Goal: Task Accomplishment & Management: Complete application form

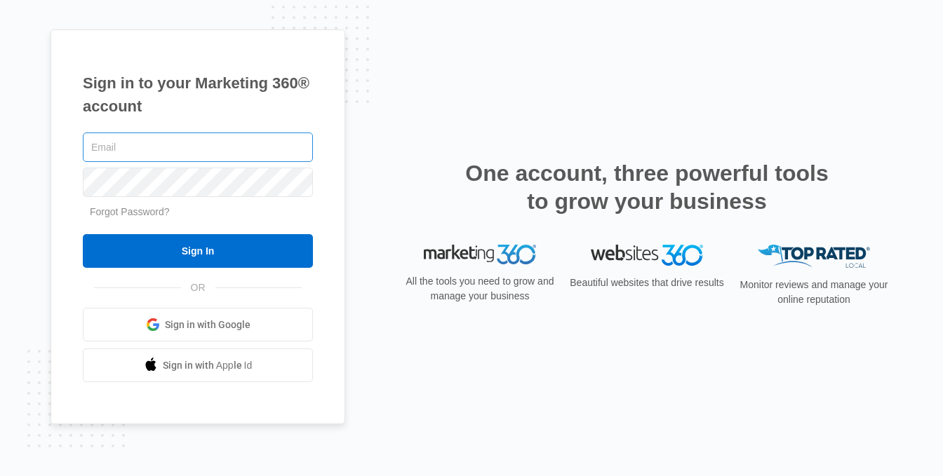
type input "[EMAIL_ADDRESS][DOMAIN_NAME]"
click at [257, 151] on input "[EMAIL_ADDRESS][DOMAIN_NAME]" at bounding box center [198, 147] width 230 height 29
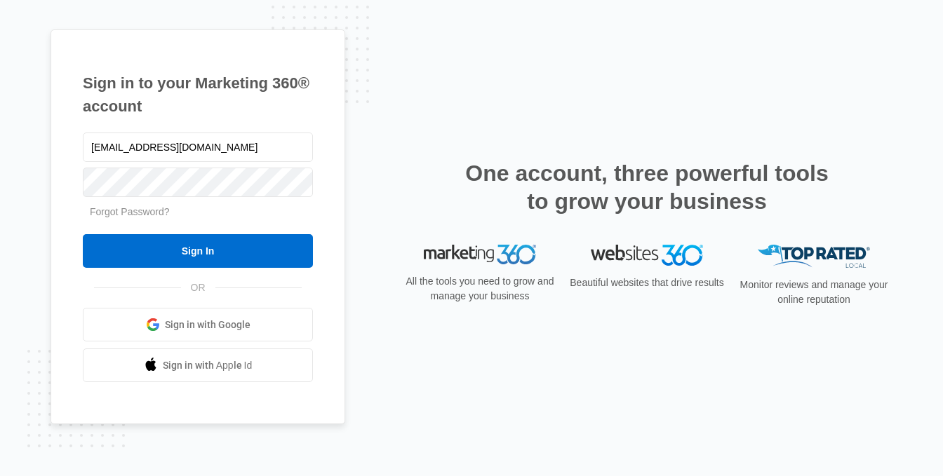
click at [83, 234] on input "Sign In" at bounding box center [198, 251] width 230 height 34
